Goal: Download file/media

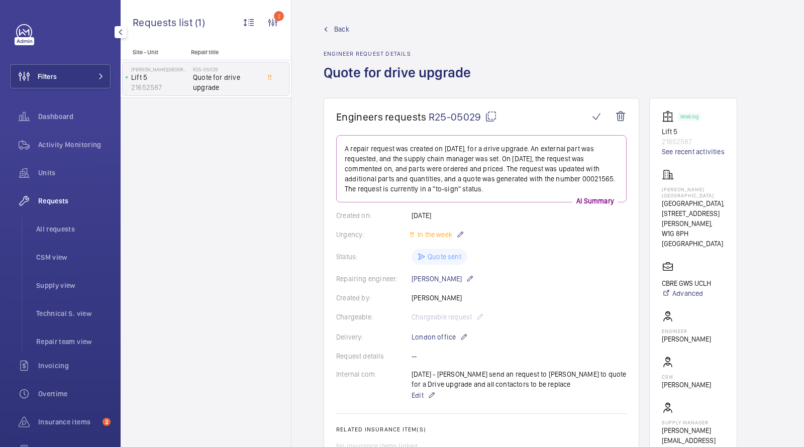
scroll to position [224, 0]
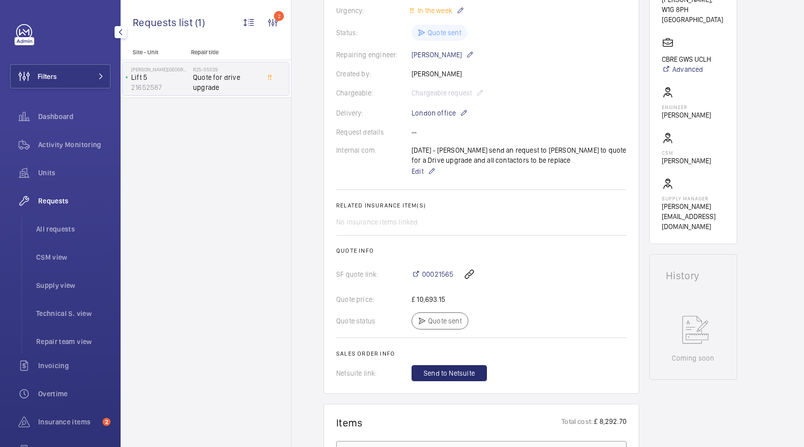
click at [55, 187] on div "Units" at bounding box center [60, 175] width 101 height 28
click at [47, 177] on span "Units" at bounding box center [74, 173] width 72 height 10
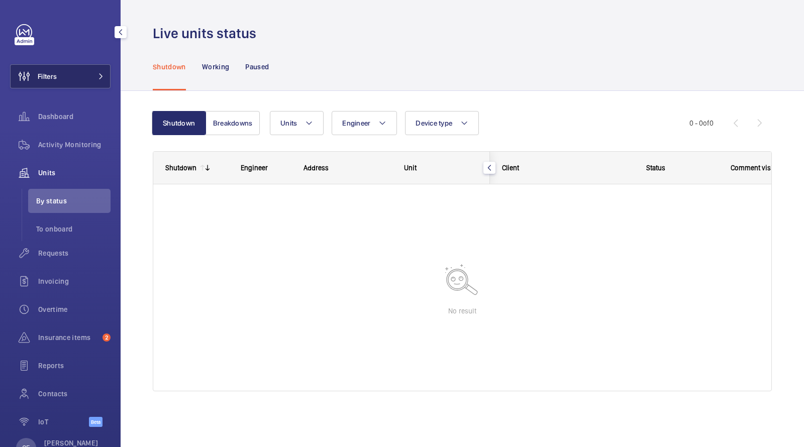
click at [70, 75] on button "Filters" at bounding box center [60, 76] width 101 height 24
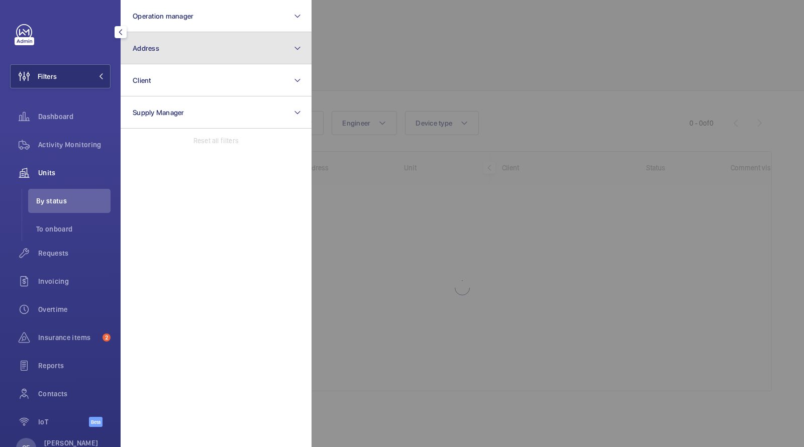
click at [159, 53] on button "Address" at bounding box center [216, 48] width 191 height 32
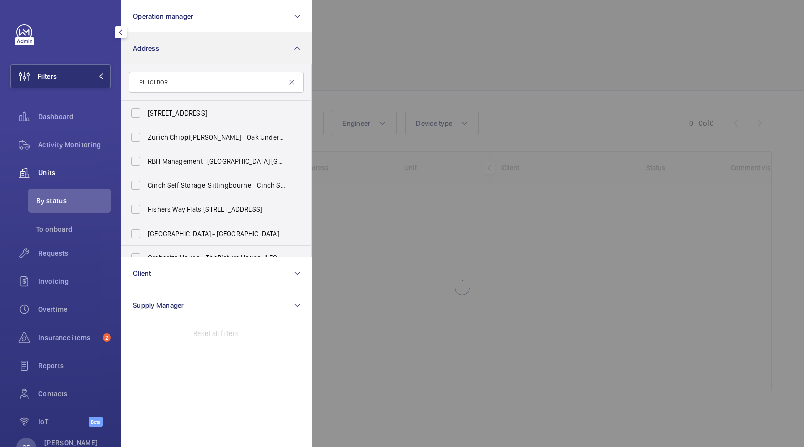
type input "[PERSON_NAME]"
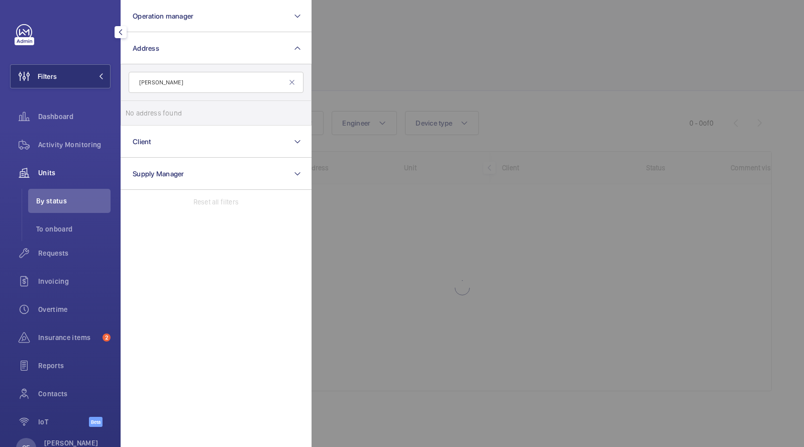
drag, startPoint x: 191, startPoint y: 84, endPoint x: 0, endPoint y: 60, distance: 192.6
click at [0, 62] on div "Filters Operation manager Address [PERSON_NAME] No address found Reset Client S…" at bounding box center [60, 223] width 121 height 447
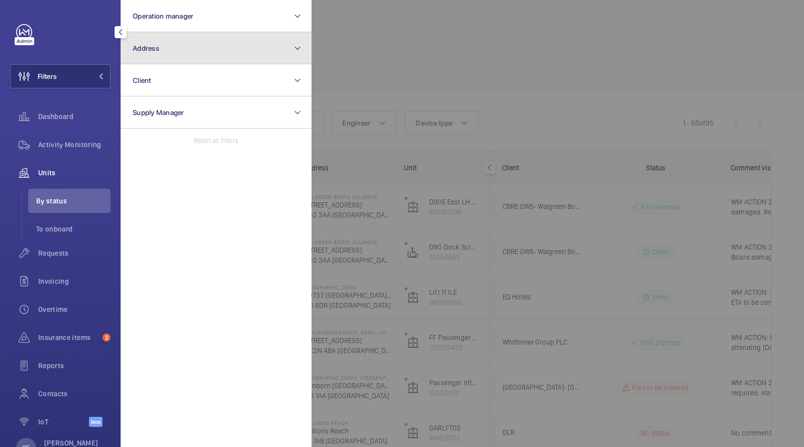
click at [184, 41] on button "Address" at bounding box center [216, 48] width 191 height 32
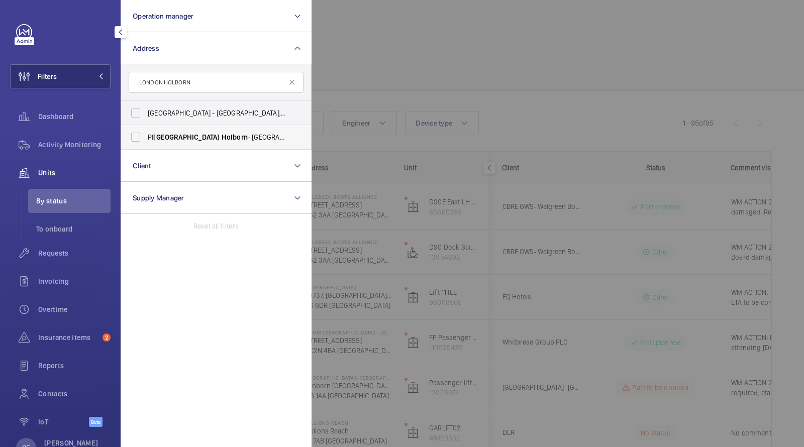
type input "LONDON HOLBORN"
click at [222, 138] on span "Holborn" at bounding box center [235, 137] width 26 height 8
click at [146, 138] on input "PI [GEOGRAPHIC_DATA] Holborn - [STREET_ADDRESS]" at bounding box center [136, 137] width 20 height 20
checkbox input "true"
click at [401, 69] on div at bounding box center [714, 223] width 804 height 447
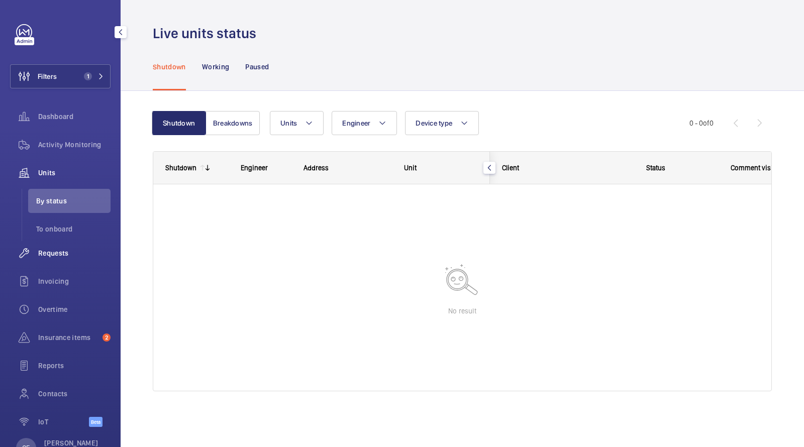
click at [50, 251] on span "Requests" at bounding box center [74, 253] width 72 height 10
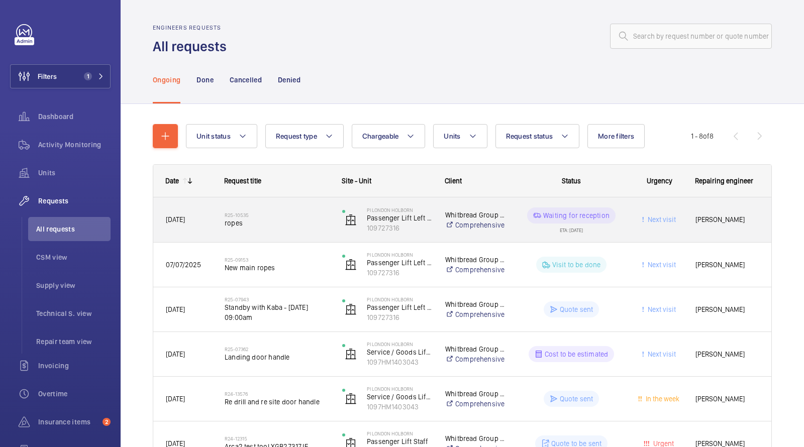
click at [230, 218] on span "ropes" at bounding box center [277, 223] width 105 height 10
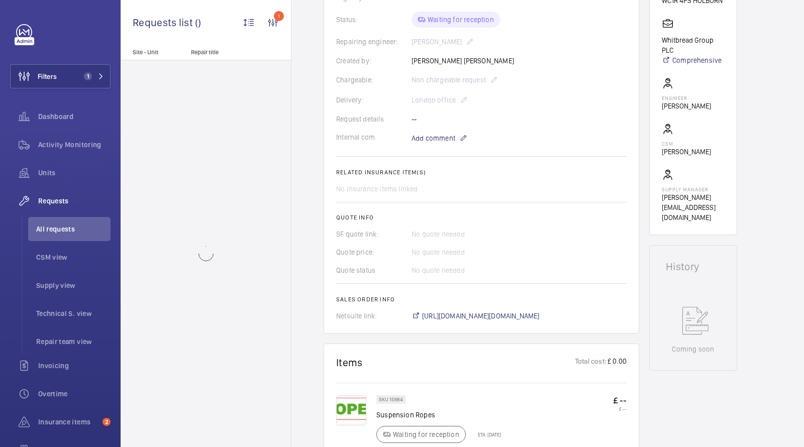
scroll to position [233, 0]
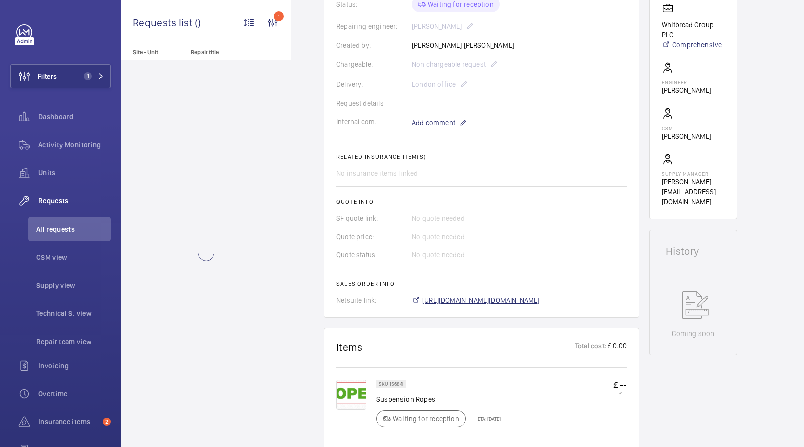
click at [461, 297] on span "[URL][DOMAIN_NAME][DOMAIN_NAME]" at bounding box center [481, 301] width 118 height 10
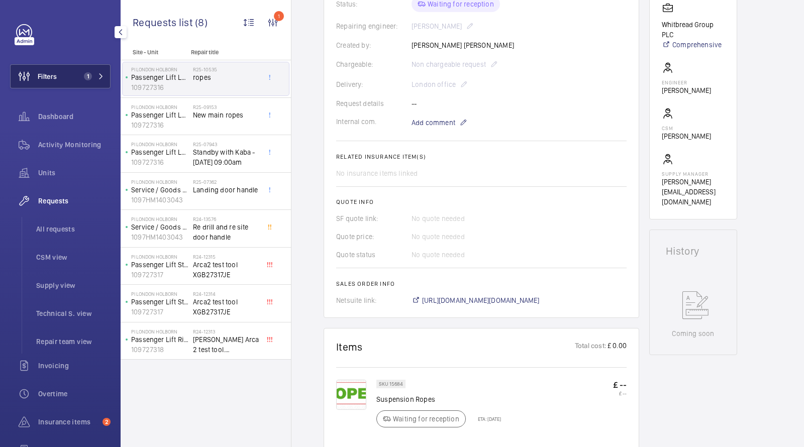
click at [80, 68] on button "Filters 1" at bounding box center [60, 76] width 101 height 24
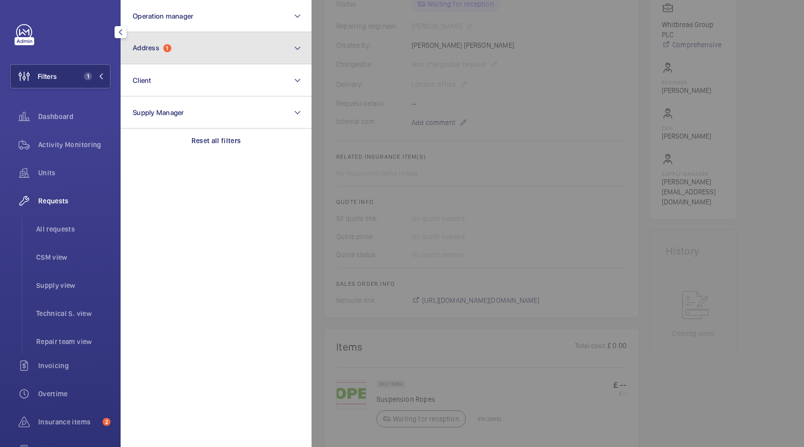
click at [145, 58] on button "Address 1" at bounding box center [216, 48] width 191 height 32
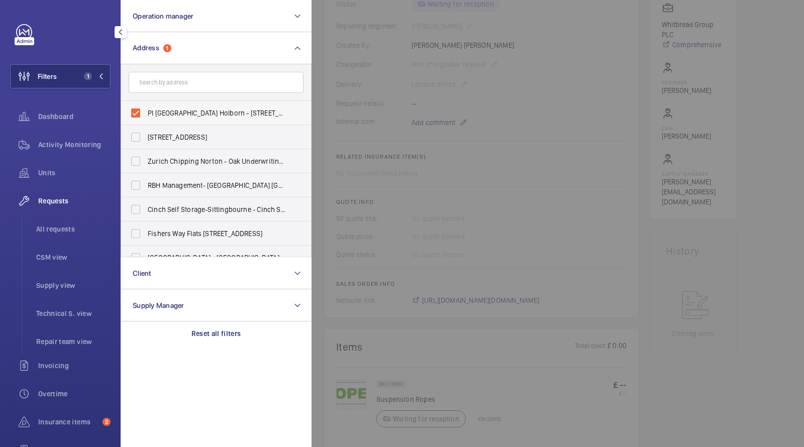
click at [163, 106] on label "PI [GEOGRAPHIC_DATA] Holborn - [STREET_ADDRESS]" at bounding box center [208, 113] width 175 height 24
click at [146, 106] on input "PI [GEOGRAPHIC_DATA] Holborn - [STREET_ADDRESS]" at bounding box center [136, 113] width 20 height 20
checkbox input "false"
click at [162, 84] on input "text" at bounding box center [216, 82] width 175 height 21
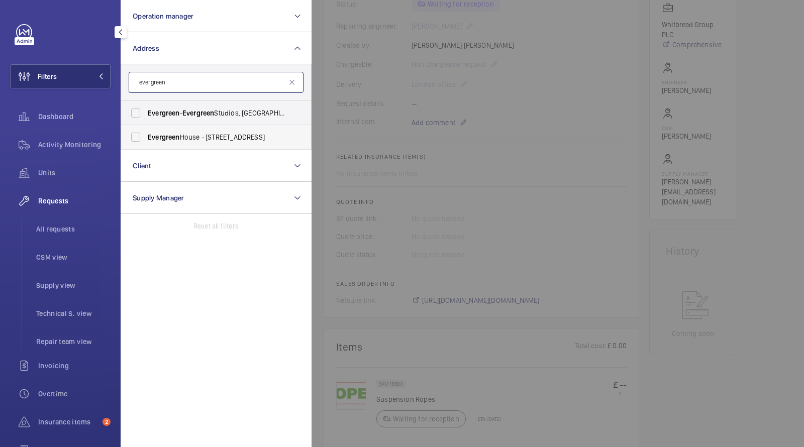
type input "evergreen"
click at [214, 134] on span "[GEOGRAPHIC_DATA] - [STREET_ADDRESS]" at bounding box center [217, 137] width 138 height 10
click at [146, 134] on input "[GEOGRAPHIC_DATA] - [STREET_ADDRESS]" at bounding box center [136, 137] width 20 height 20
checkbox input "true"
click at [63, 150] on div "Activity Monitoring" at bounding box center [60, 145] width 101 height 24
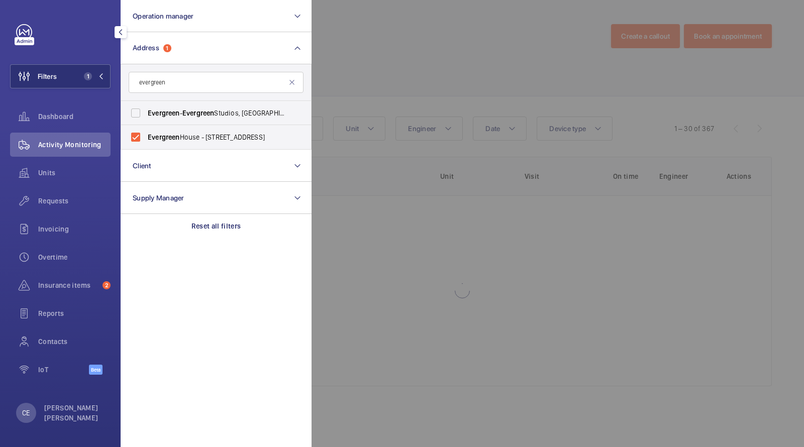
click at [382, 64] on div at bounding box center [714, 223] width 804 height 447
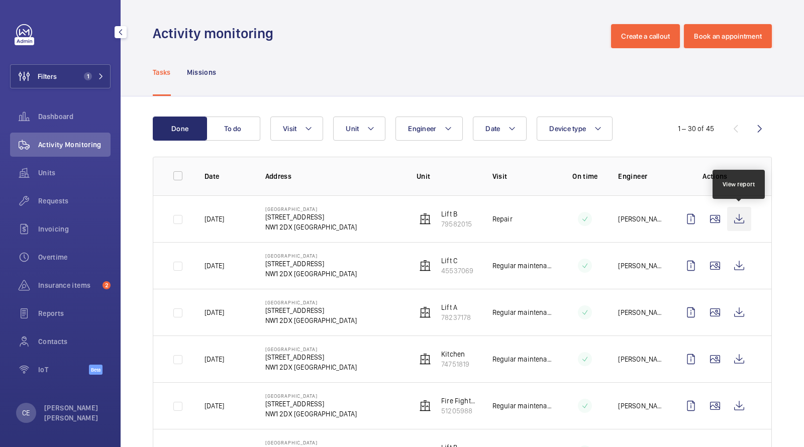
click at [737, 220] on wm-front-icon-button at bounding box center [739, 219] width 24 height 24
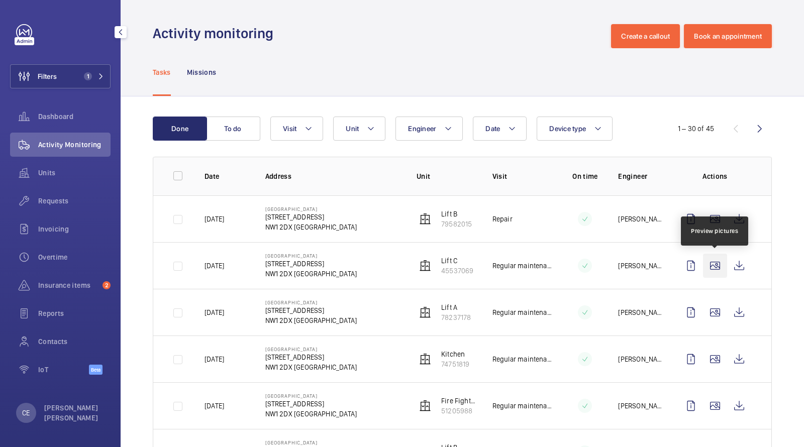
click at [717, 262] on wm-front-icon-button at bounding box center [715, 266] width 24 height 24
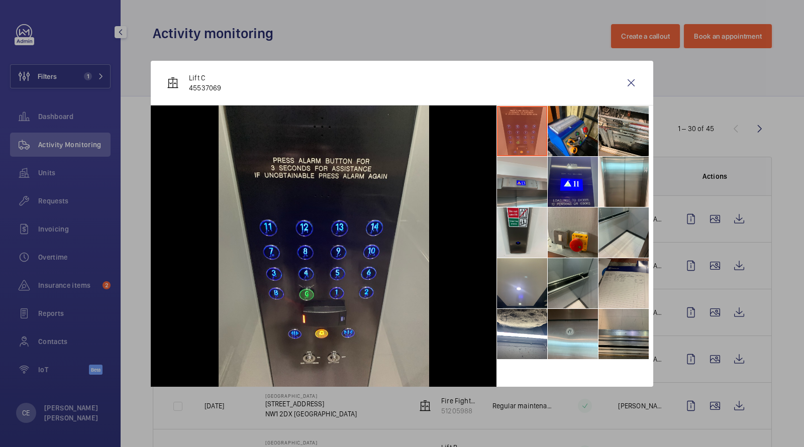
click at [627, 326] on li at bounding box center [624, 334] width 50 height 50
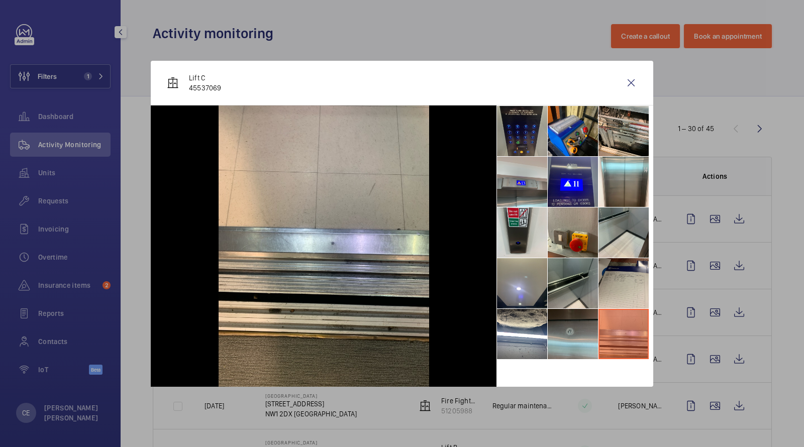
click at [581, 324] on li at bounding box center [573, 334] width 50 height 50
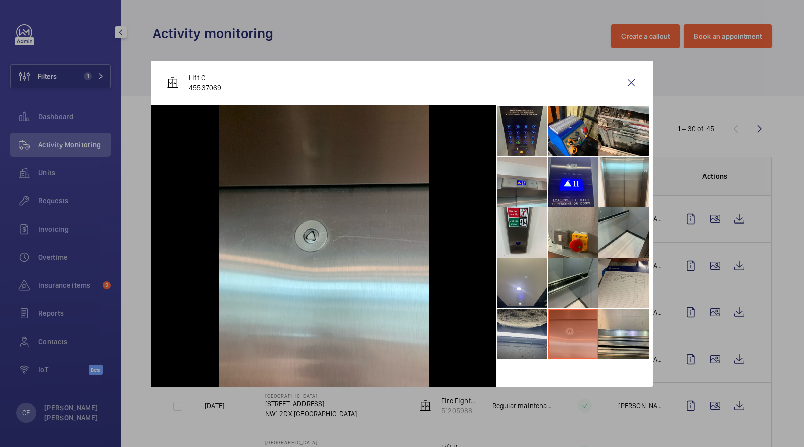
click at [545, 328] on li at bounding box center [522, 334] width 50 height 50
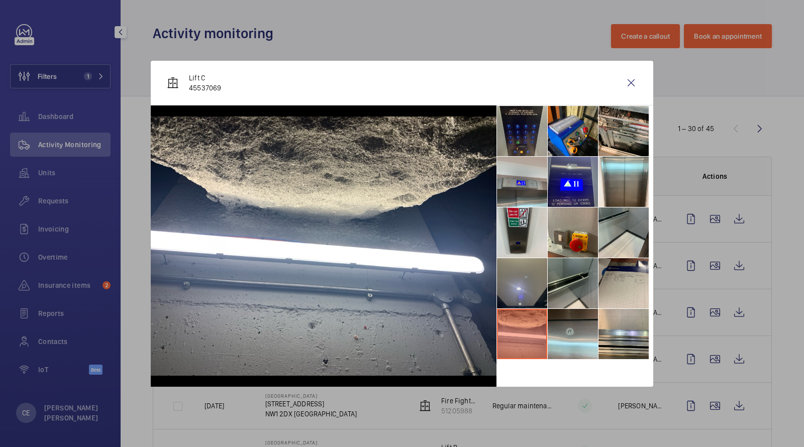
click at [531, 283] on li at bounding box center [522, 283] width 50 height 50
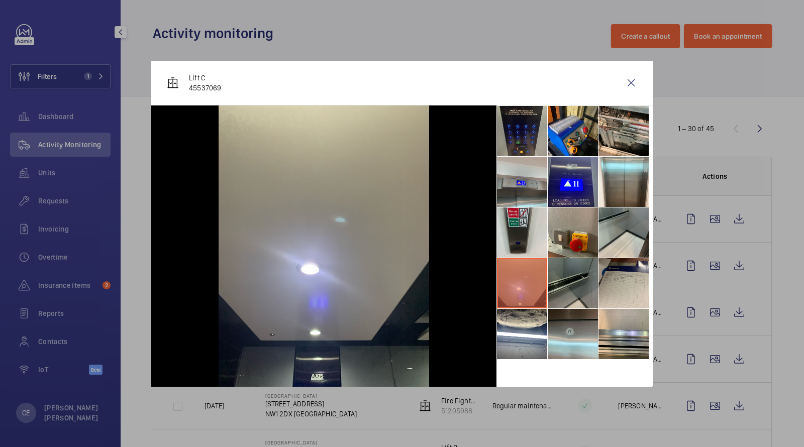
click at [573, 281] on li at bounding box center [573, 283] width 50 height 50
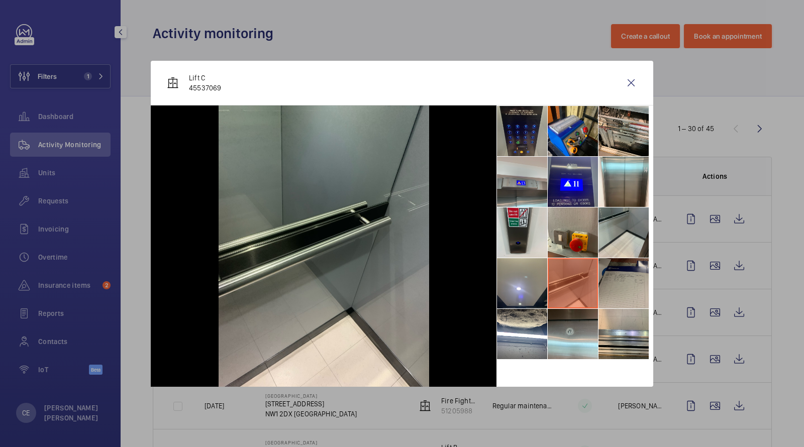
click at [608, 281] on li at bounding box center [624, 283] width 50 height 50
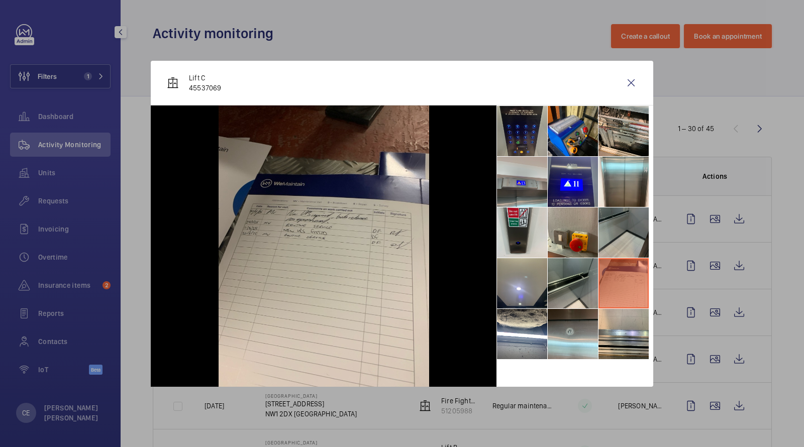
click at [622, 234] on li at bounding box center [624, 233] width 50 height 50
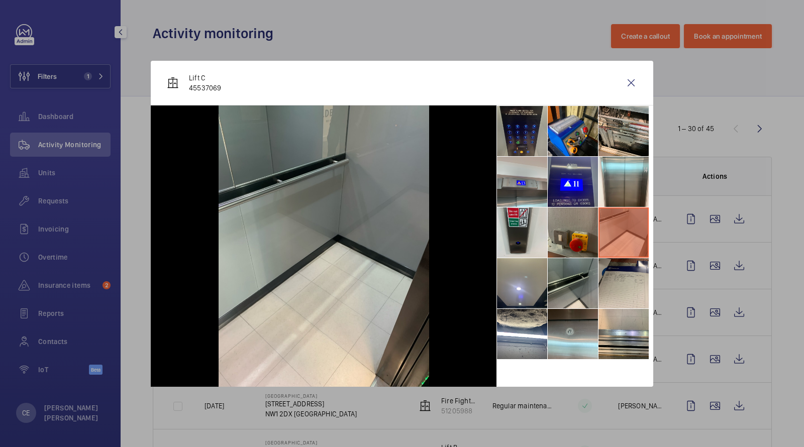
click at [567, 232] on li at bounding box center [573, 233] width 50 height 50
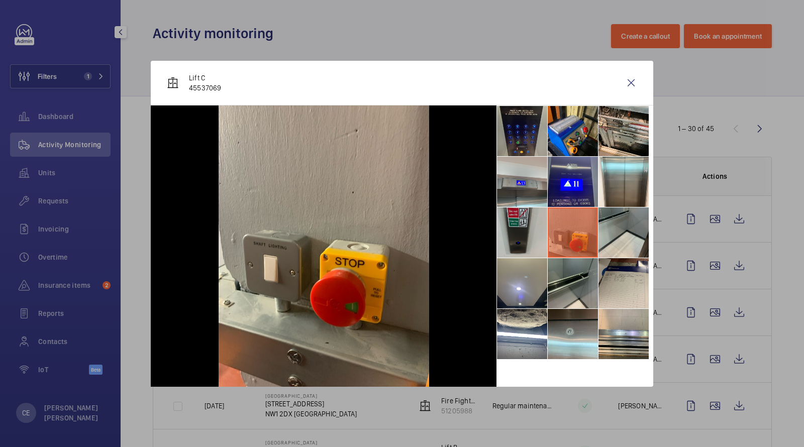
click at [523, 233] on li at bounding box center [522, 233] width 50 height 50
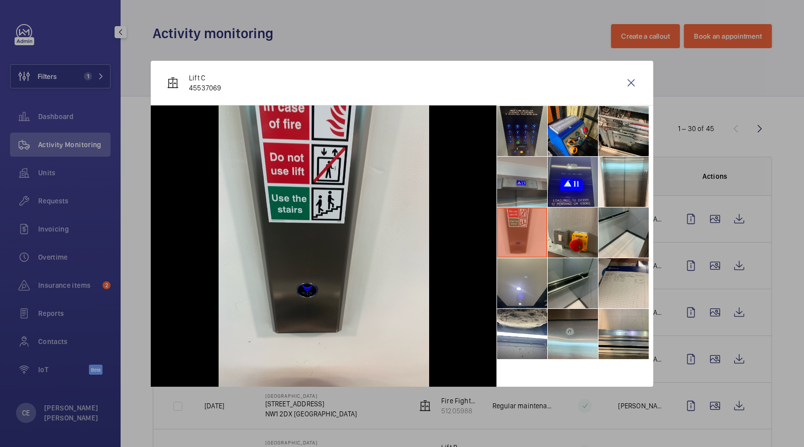
click at [514, 178] on li at bounding box center [522, 182] width 50 height 50
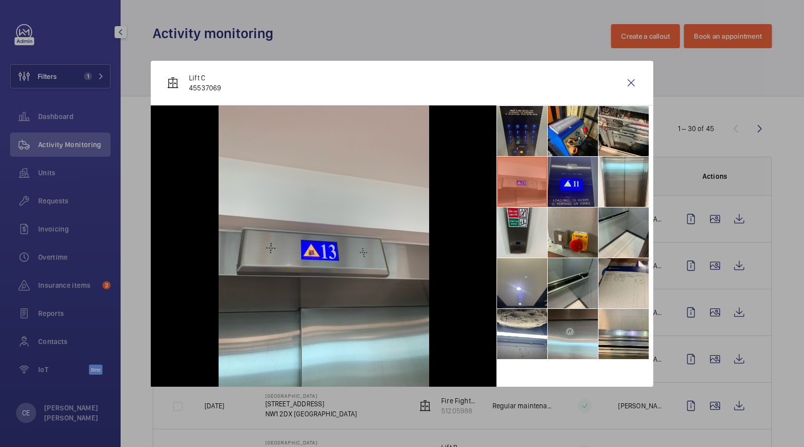
click at [565, 178] on li at bounding box center [573, 182] width 50 height 50
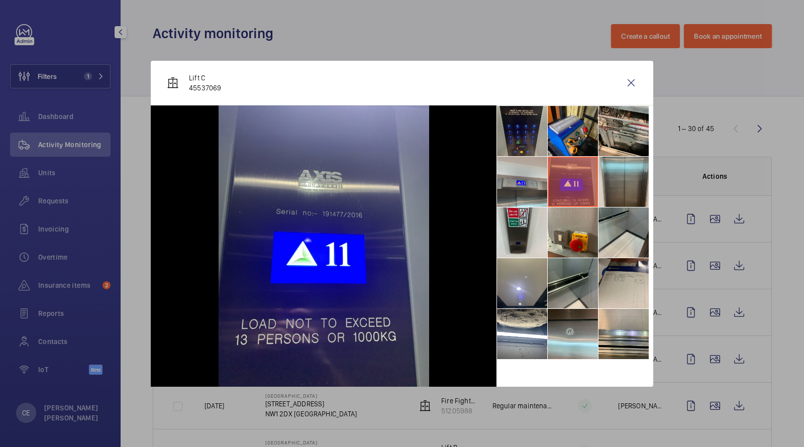
click at [621, 182] on li at bounding box center [624, 182] width 50 height 50
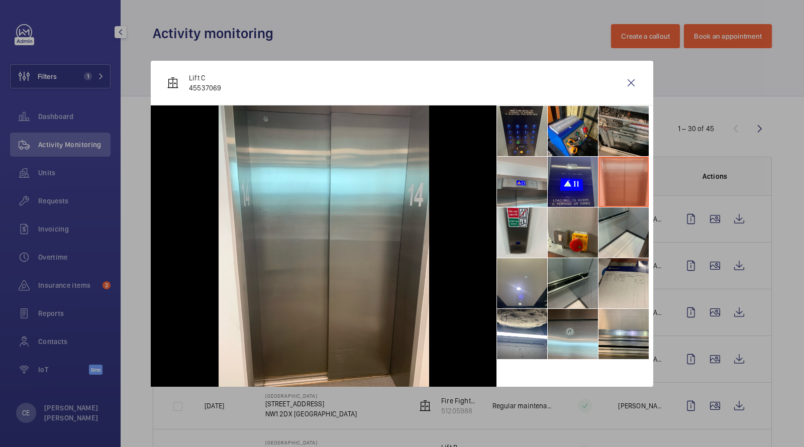
click at [635, 127] on li at bounding box center [624, 131] width 50 height 50
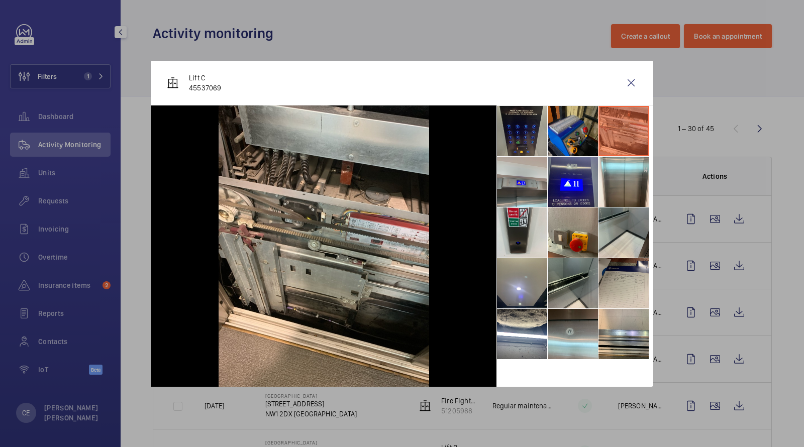
click at [575, 133] on li at bounding box center [573, 131] width 50 height 50
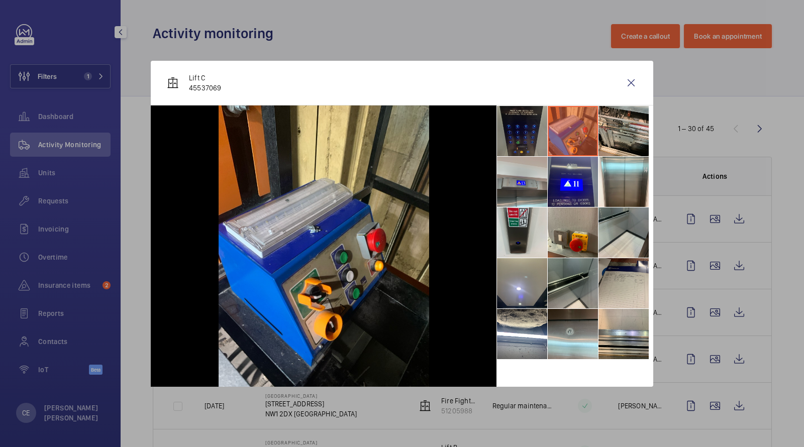
click at [540, 130] on li at bounding box center [522, 131] width 50 height 50
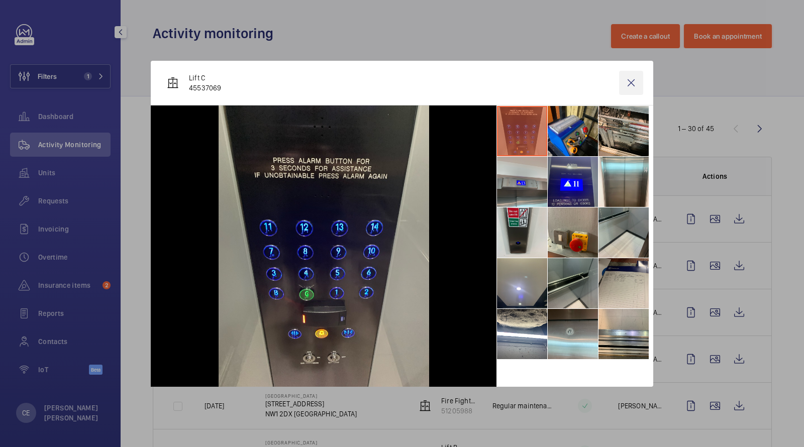
click at [627, 78] on wm-front-icon-button at bounding box center [631, 83] width 24 height 24
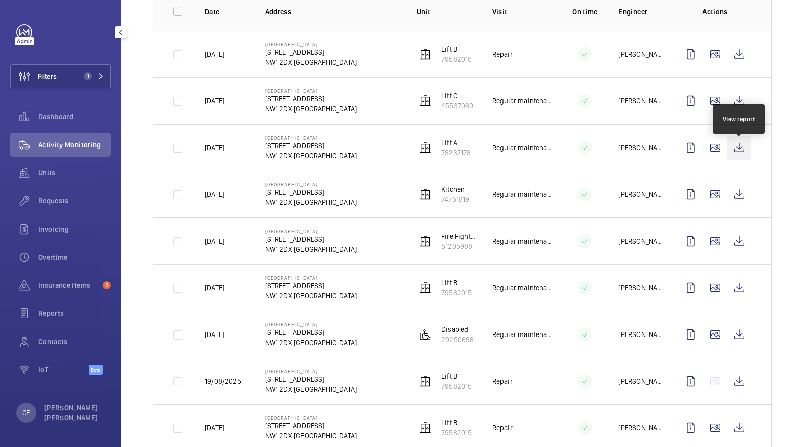
scroll to position [158, 0]
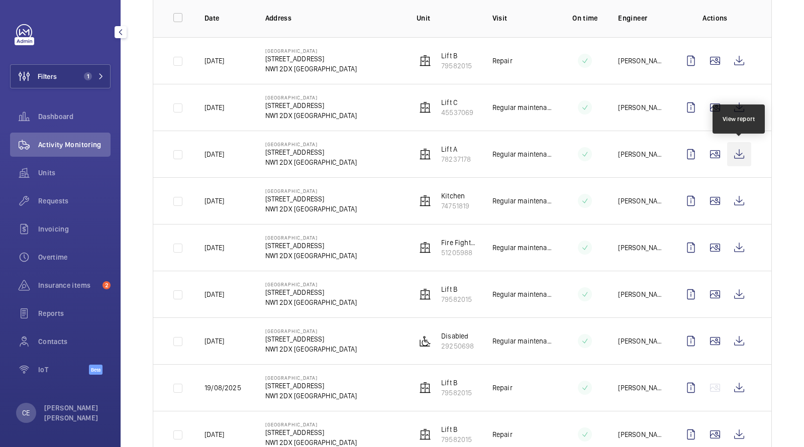
click at [735, 151] on wm-front-icon-button at bounding box center [739, 154] width 24 height 24
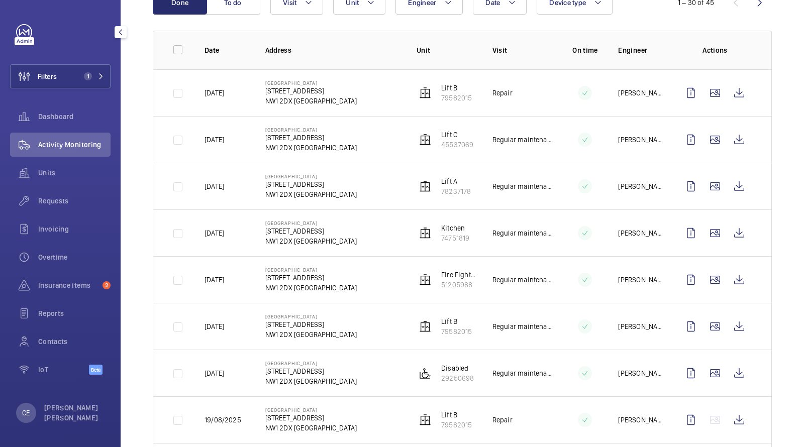
scroll to position [126, 0]
click at [732, 90] on wm-front-icon-button at bounding box center [739, 93] width 24 height 24
